Goal: Task Accomplishment & Management: Complete application form

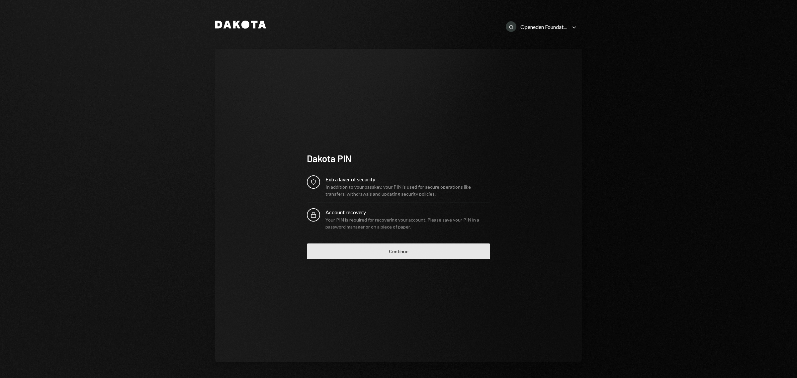
click at [404, 253] on button "Continue" at bounding box center [398, 251] width 183 height 16
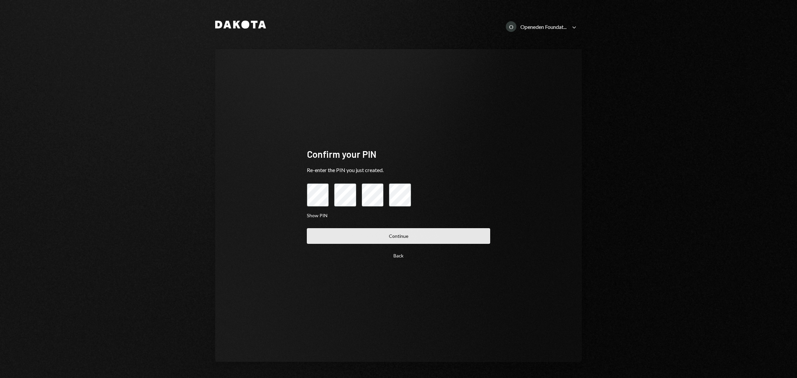
click at [380, 236] on button "Continue" at bounding box center [398, 236] width 183 height 16
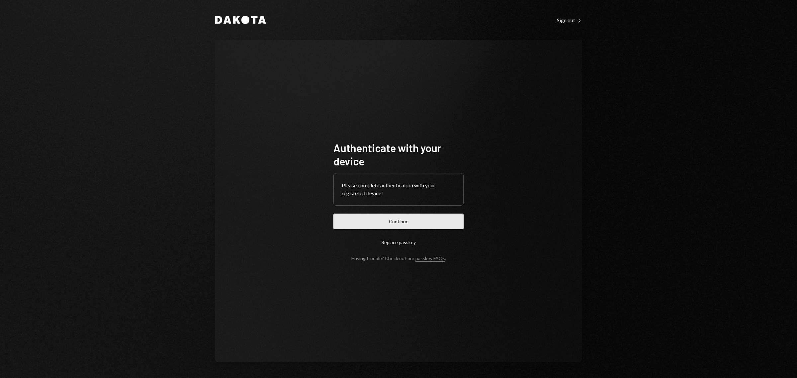
click at [404, 223] on button "Continue" at bounding box center [398, 221] width 130 height 16
click at [397, 225] on button "Continue" at bounding box center [398, 221] width 130 height 16
